Goal: Task Accomplishment & Management: Manage account settings

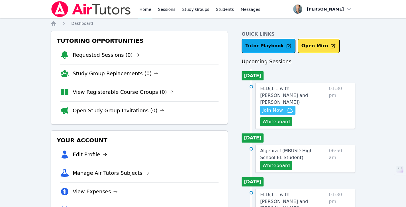
click at [282, 107] on span "Join Now" at bounding box center [272, 110] width 21 height 7
click at [284, 117] on button "Whiteboard" at bounding box center [276, 121] width 32 height 9
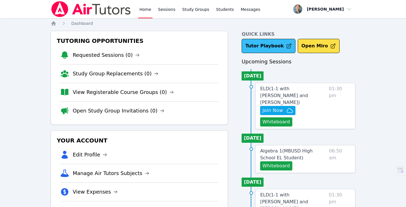
click at [262, 45] on link "Tutor Playbook" at bounding box center [269, 46] width 54 height 14
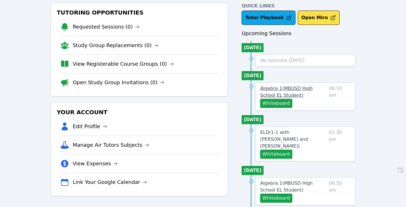
scroll to position [29, 0]
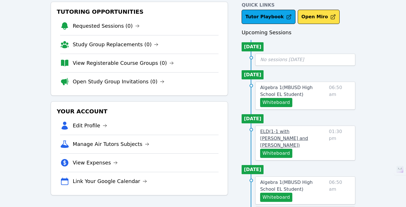
click at [308, 133] on span "ELD ( 1-1 with Ethan Wu and Alan Zhang )" at bounding box center [284, 138] width 48 height 19
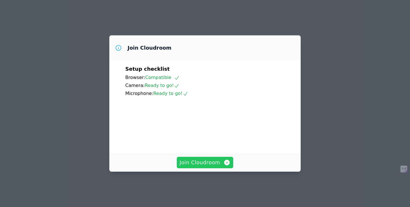
click at [211, 166] on span "Join Cloudroom" at bounding box center [205, 162] width 51 height 8
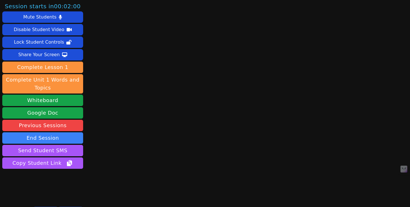
click at [378, 190] on div "Session starts in 00:02:00 Mute Students Disable Student Video Lock Student Con…" at bounding box center [205, 103] width 410 height 207
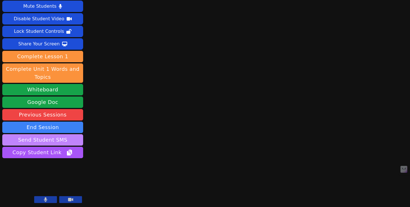
scroll to position [11, 0]
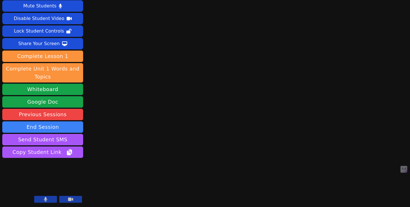
click at [69, 197] on icon at bounding box center [70, 199] width 5 height 5
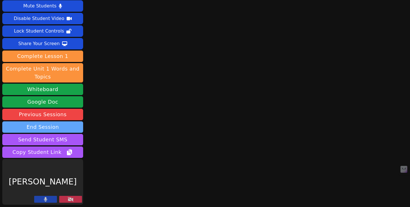
click at [54, 125] on button "End Session" at bounding box center [42, 126] width 81 height 11
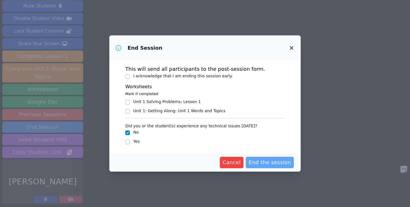
click at [264, 160] on span "End the session" at bounding box center [270, 162] width 42 height 8
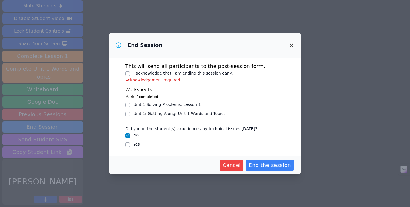
click at [193, 72] on label "I acknowledge that I am ending this session early." at bounding box center [183, 73] width 100 height 5
click at [130, 72] on input "I acknowledge that I am ending this session early." at bounding box center [127, 73] width 5 height 5
checkbox input "true"
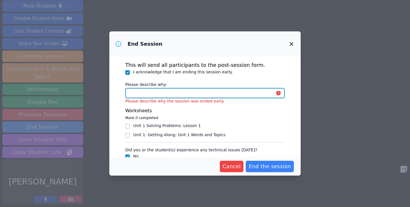
click at [214, 91] on input "Please describe why:" at bounding box center [205, 93] width 160 height 10
paste input "Student(s)/parent(s) canceled the same day."
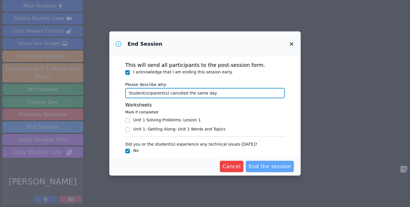
type input "Student(s)/parent(s) canceled the same day."
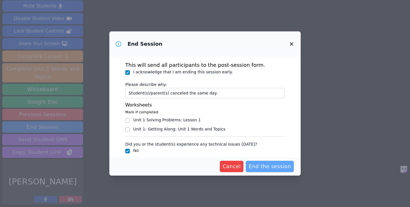
click at [275, 164] on span "End the session" at bounding box center [270, 166] width 42 height 8
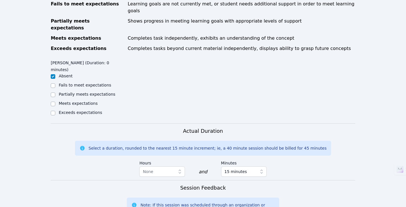
scroll to position [333, 0]
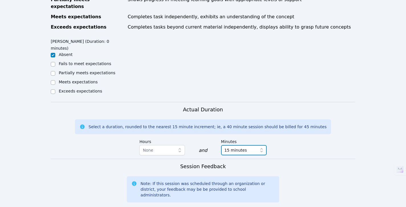
click at [255, 145] on button "15 minutes" at bounding box center [244, 150] width 46 height 10
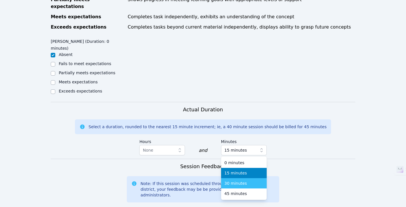
click at [242, 180] on span "30 minutes" at bounding box center [236, 183] width 23 height 6
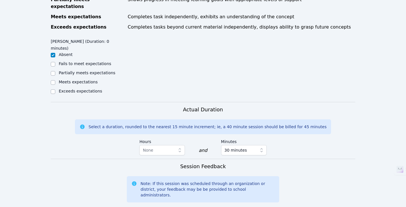
click at [294, 124] on div "Select a duration, rounded to the nearest 15 minute increment; ie, a 40 minute …" at bounding box center [208, 127] width 238 height 6
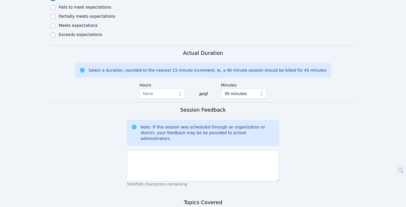
scroll to position [405, 0]
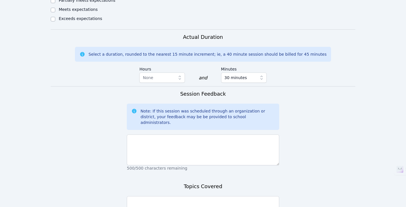
click at [191, 132] on div "500/500 characters remaining" at bounding box center [203, 151] width 152 height 39
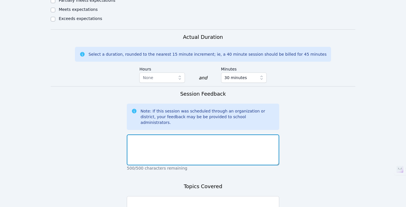
click at [189, 134] on textarea at bounding box center [203, 149] width 152 height 31
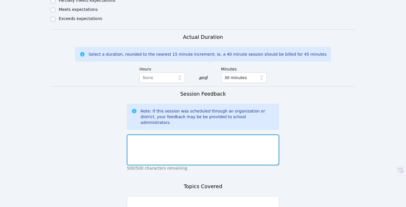
paste textarea "Student(s)/parent(s) canceled the same day."
type textarea "Student(s)/parent(s) canceled the same day."
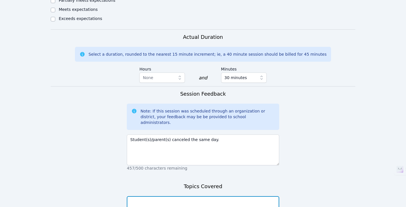
click at [182, 196] on textarea at bounding box center [203, 211] width 152 height 31
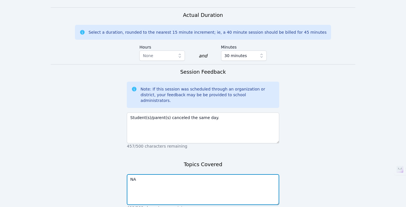
scroll to position [438, 0]
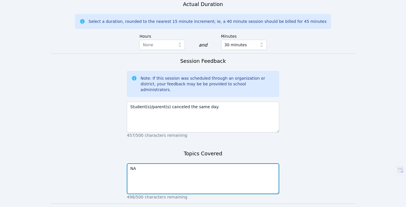
type textarea "NA"
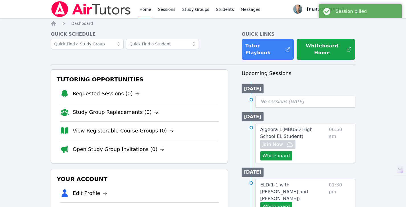
click at [175, 14] on div "Home Sessions Study Groups Students Messages" at bounding box center [199, 9] width 123 height 18
click at [172, 10] on link "Sessions" at bounding box center [167, 9] width 20 height 18
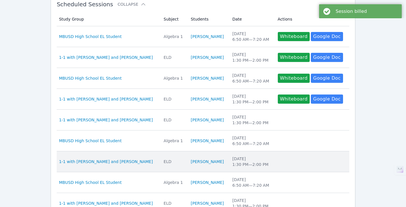
scroll to position [196, 0]
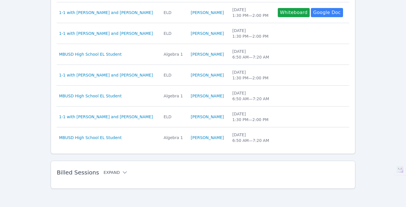
click at [112, 170] on button "Expand" at bounding box center [116, 172] width 24 height 6
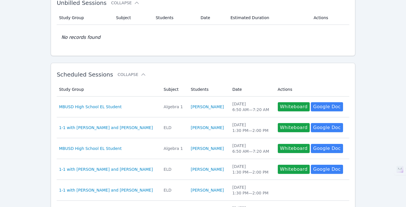
scroll to position [0, 0]
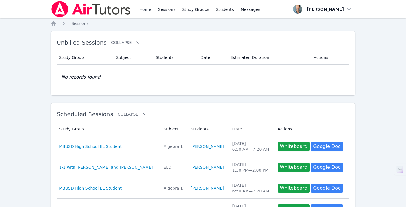
click at [147, 6] on link "Home" at bounding box center [145, 9] width 14 height 18
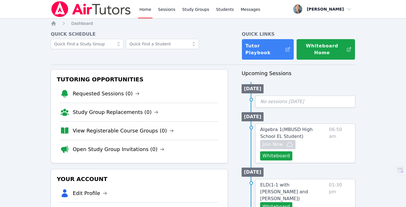
click at [155, 10] on div "Home Sessions Study Groups Students Messages" at bounding box center [199, 9] width 123 height 18
click at [160, 11] on link "Sessions" at bounding box center [167, 9] width 20 height 18
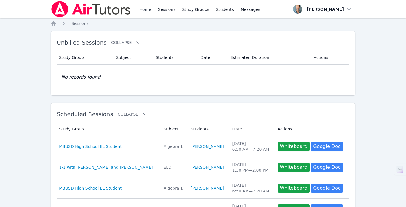
click at [146, 11] on link "Home" at bounding box center [145, 9] width 14 height 18
